Goal: Information Seeking & Learning: Get advice/opinions

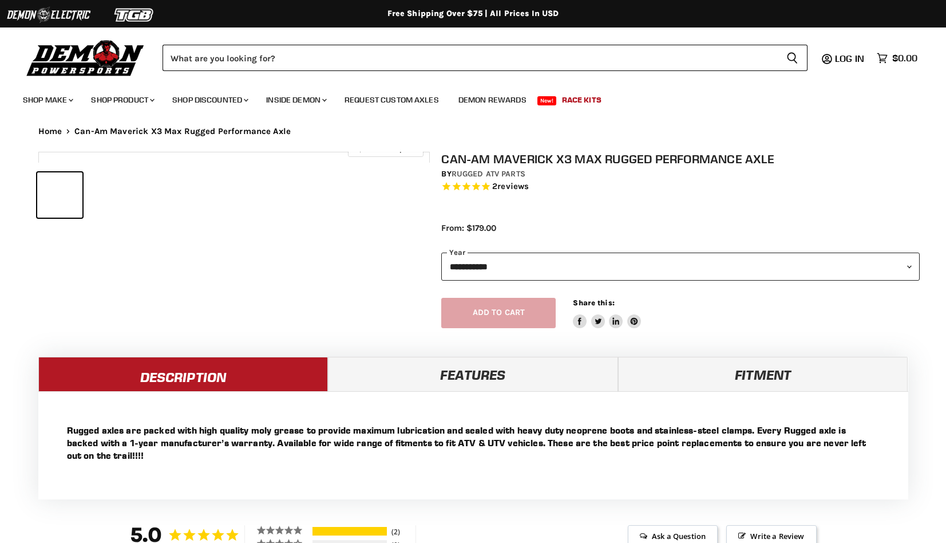
select select "******"
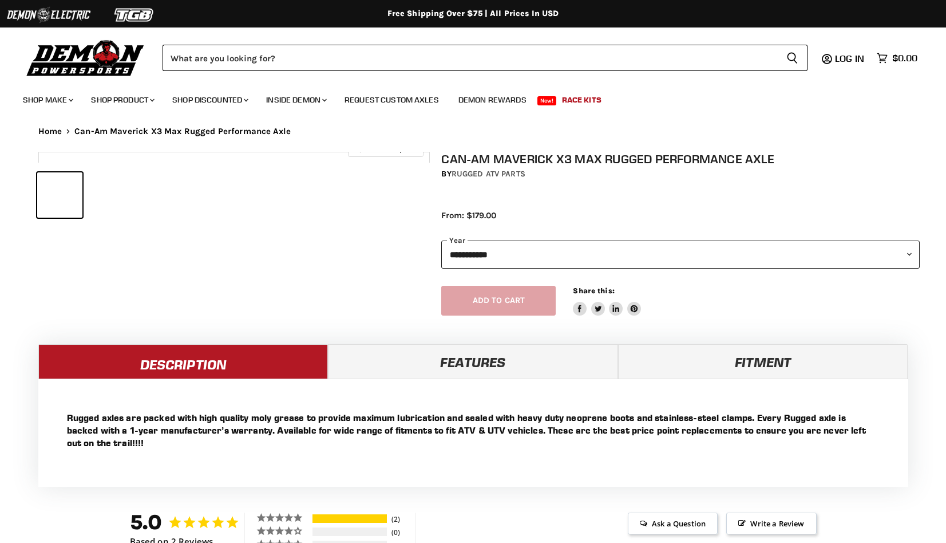
select select "******"
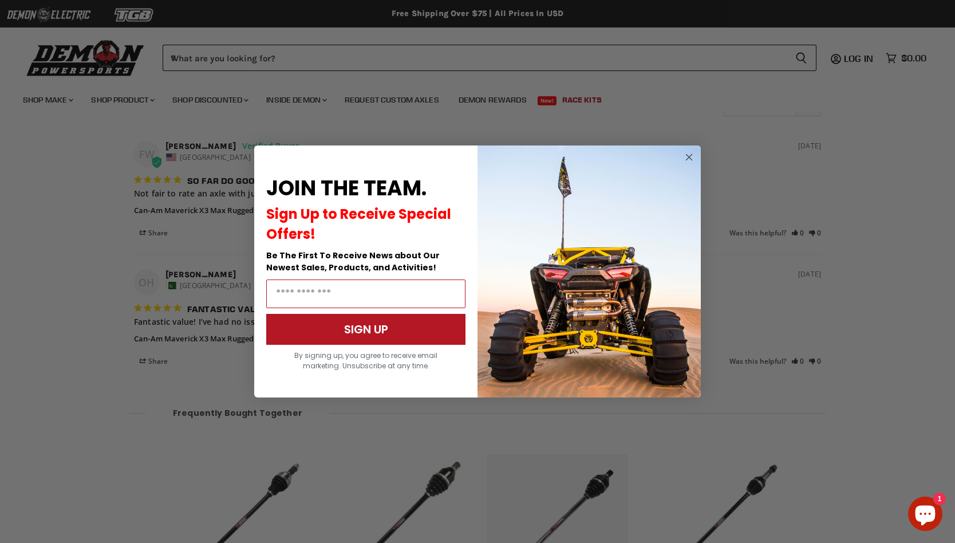
scroll to position [1032, 0]
